Goal: Information Seeking & Learning: Learn about a topic

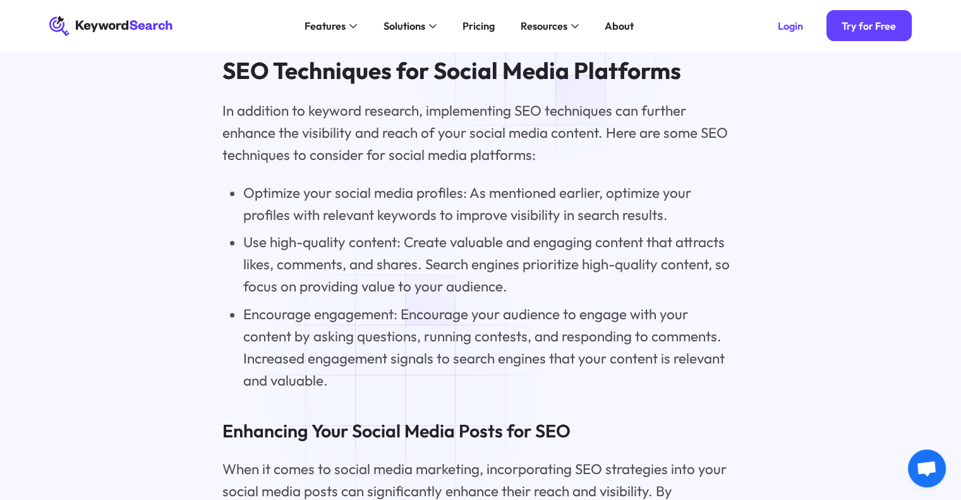
scroll to position [5703, 0]
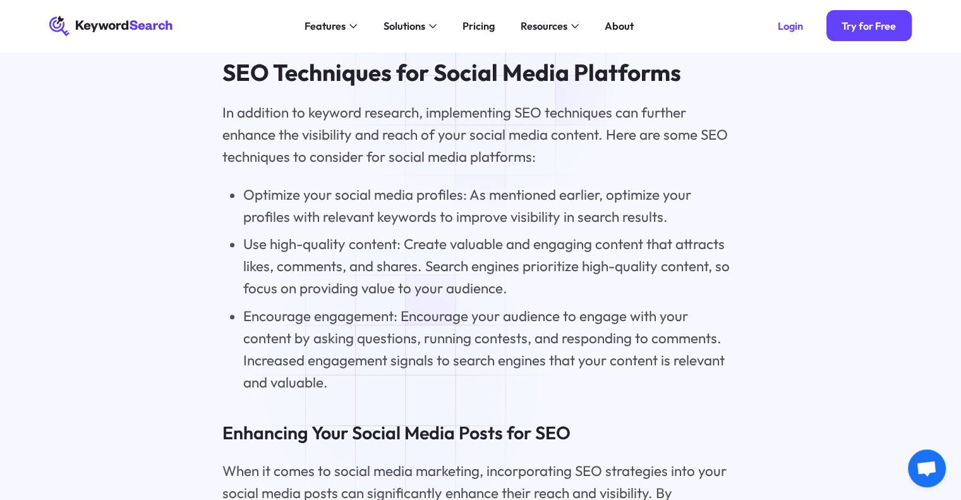
click at [404, 380] on li "Encourage engagement: Encourage your audience to engage with your content by as…" at bounding box center [490, 349] width 495 height 88
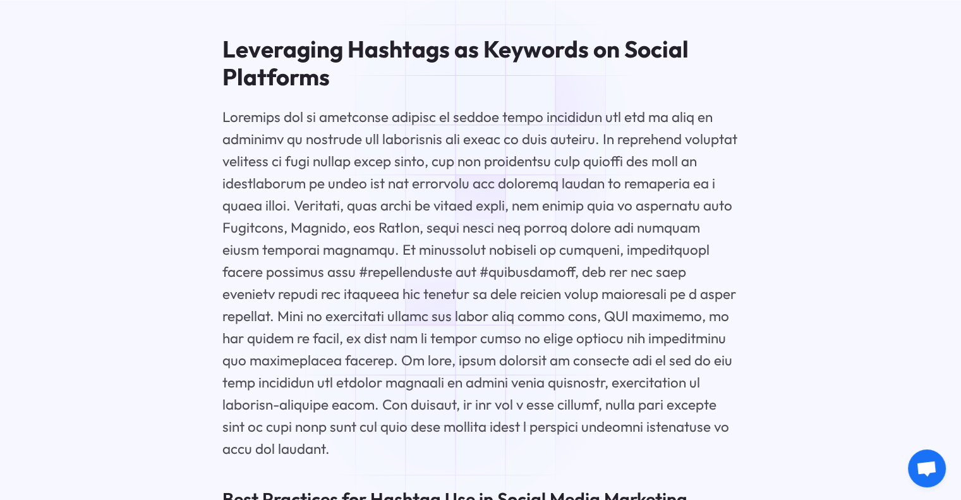
scroll to position [4507, 0]
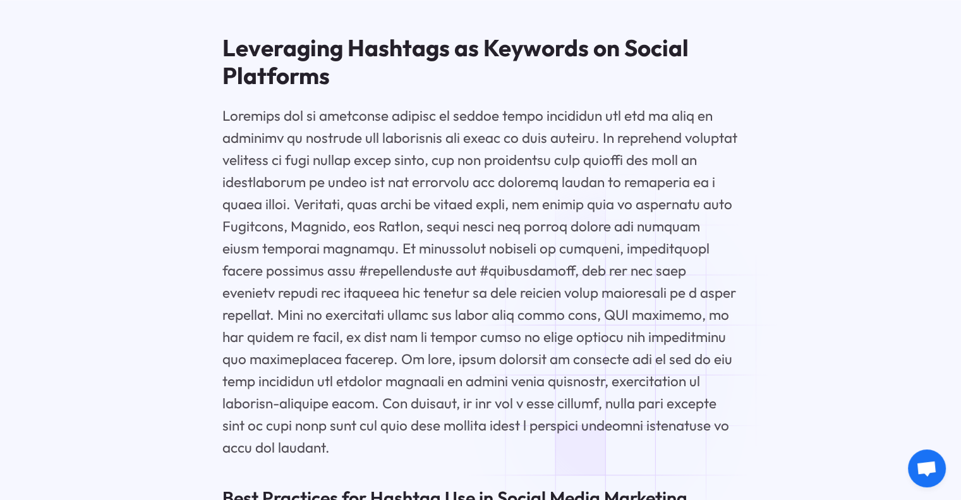
click at [630, 325] on p at bounding box center [480, 282] width 516 height 354
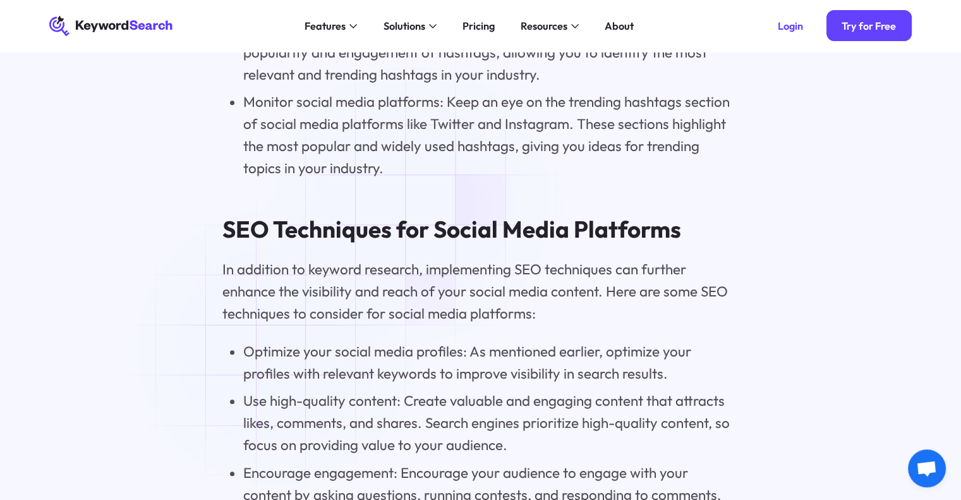
scroll to position [5296, 0]
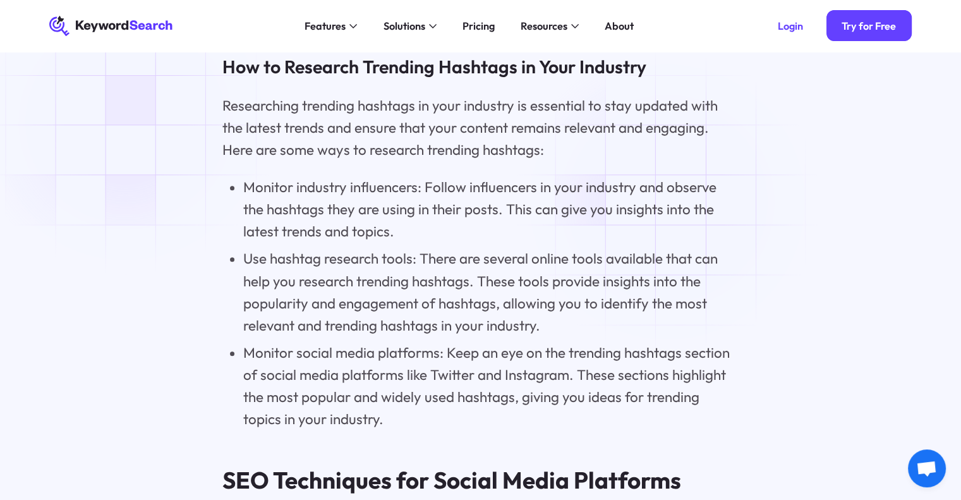
drag, startPoint x: 417, startPoint y: 204, endPoint x: 127, endPoint y: 123, distance: 301.2
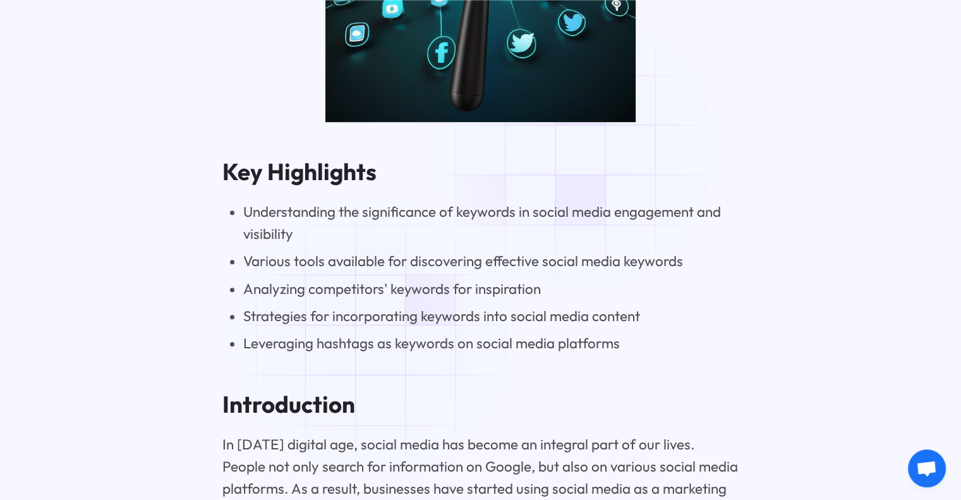
scroll to position [1135, 0]
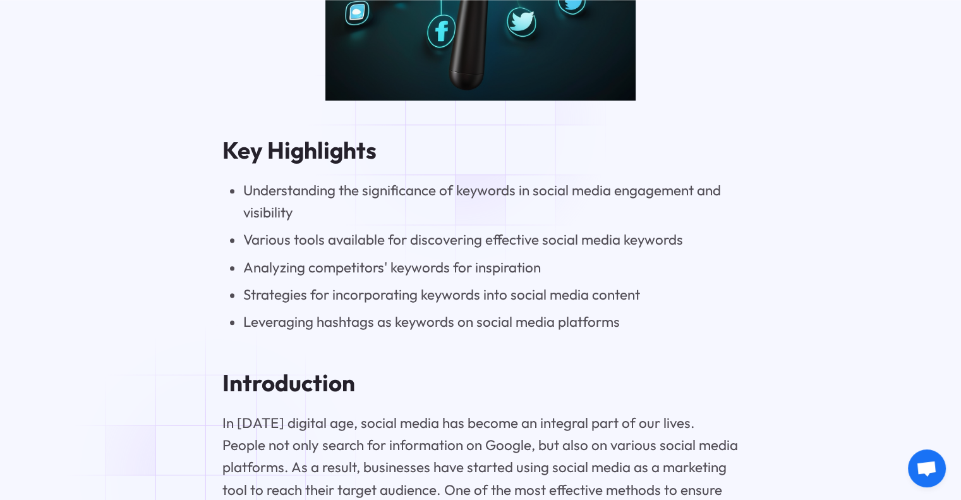
copy div "Pricing Resources Blog The KeywordSearch Blog helps you stay on top of audience…"
click at [490, 271] on li "Analyzing competitors' keywords for inspiration" at bounding box center [490, 267] width 495 height 22
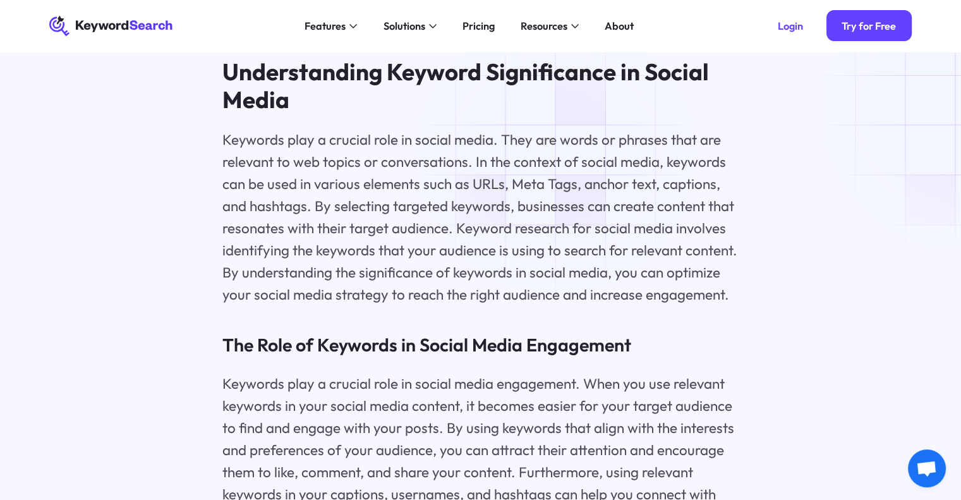
scroll to position [1766, 0]
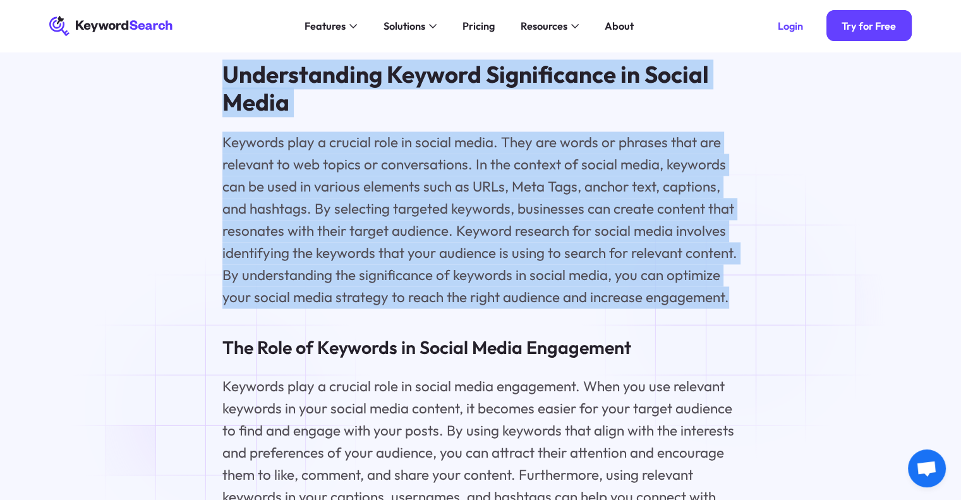
drag, startPoint x: 222, startPoint y: 75, endPoint x: 740, endPoint y: 309, distance: 568.3
copy div "Understanding Keyword Significance in Social Media Keywords play a crucial role…"
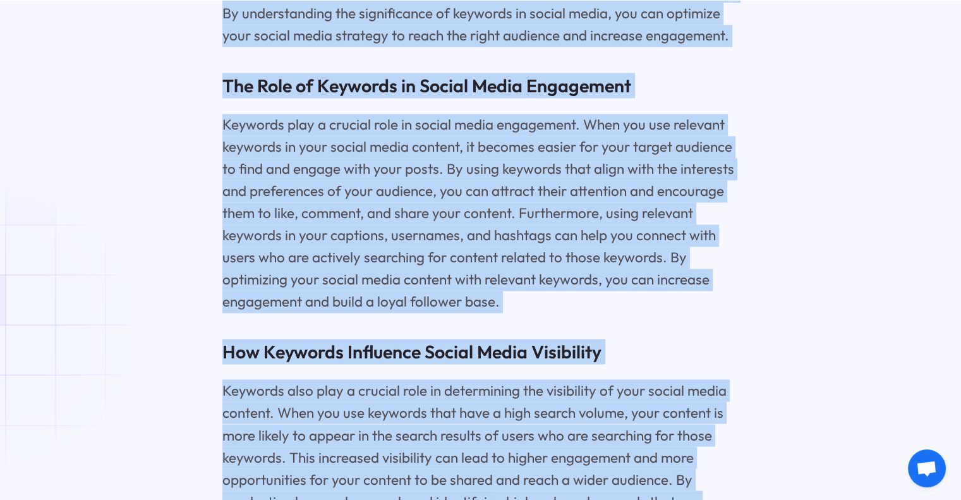
scroll to position [2156, 0]
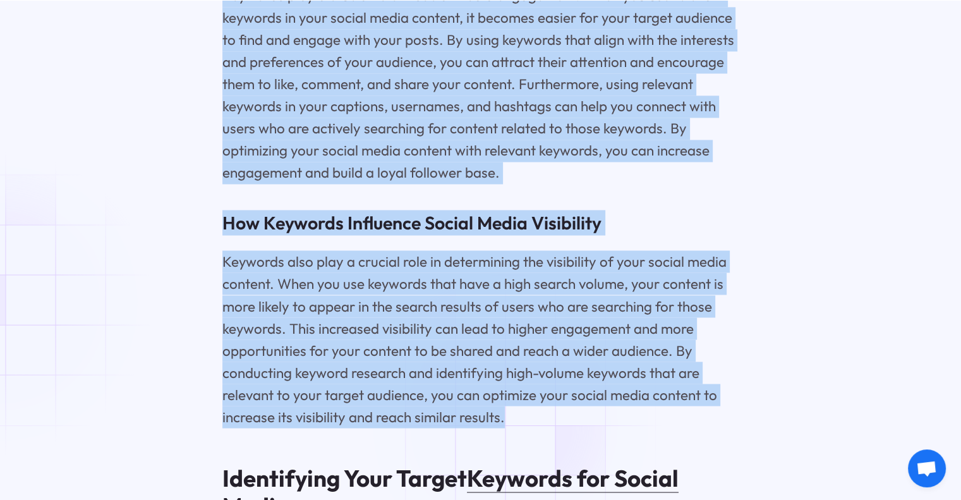
drag, startPoint x: 217, startPoint y: 112, endPoint x: 516, endPoint y: 435, distance: 439.0
copy div "Understanding Keyword Significance in Social Media Keywords play a crucial role…"
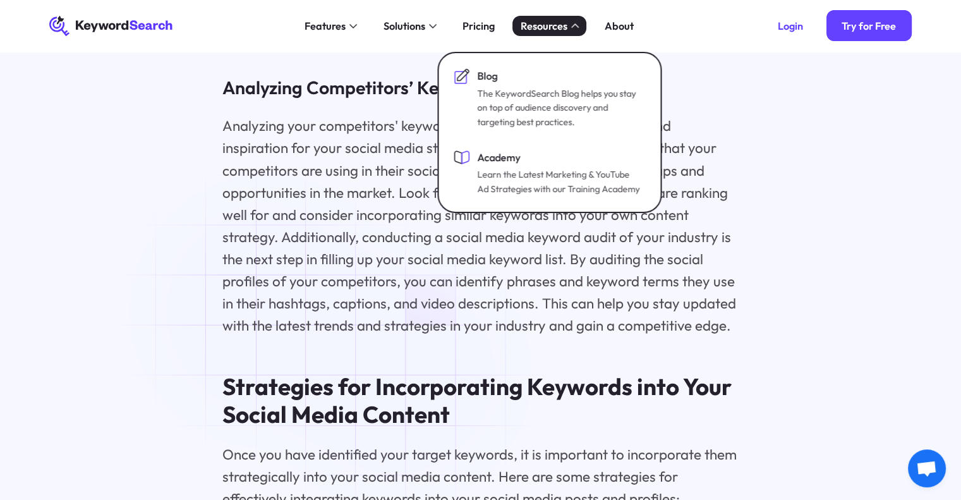
scroll to position [3246, 0]
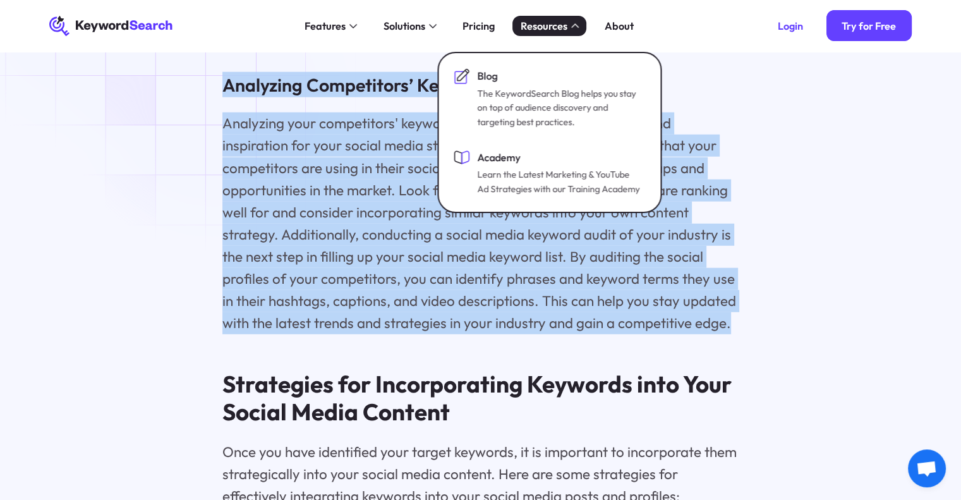
drag, startPoint x: 701, startPoint y: 339, endPoint x: 215, endPoint y: 99, distance: 542.2
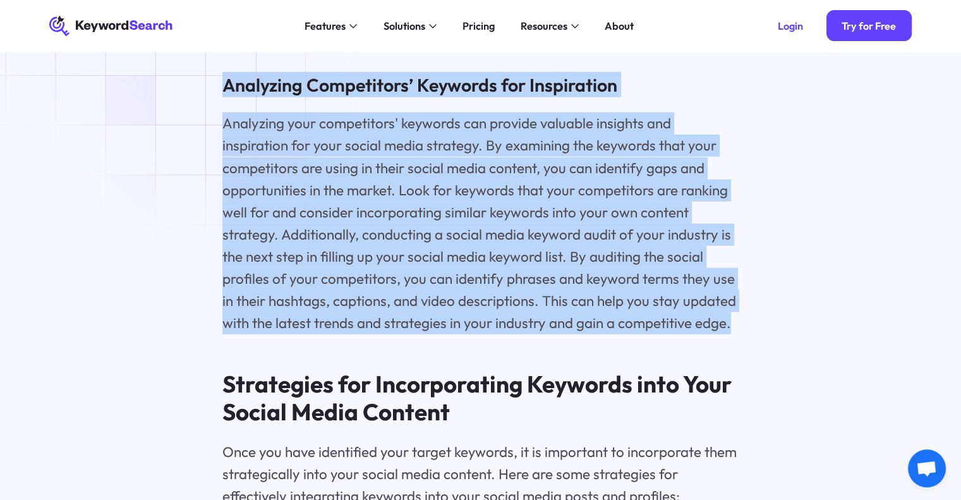
copy div "Analyzing Competitors’ Keywords for Inspiration Analyzing your competitors' key…"
